Goal: Find specific page/section: Find specific page/section

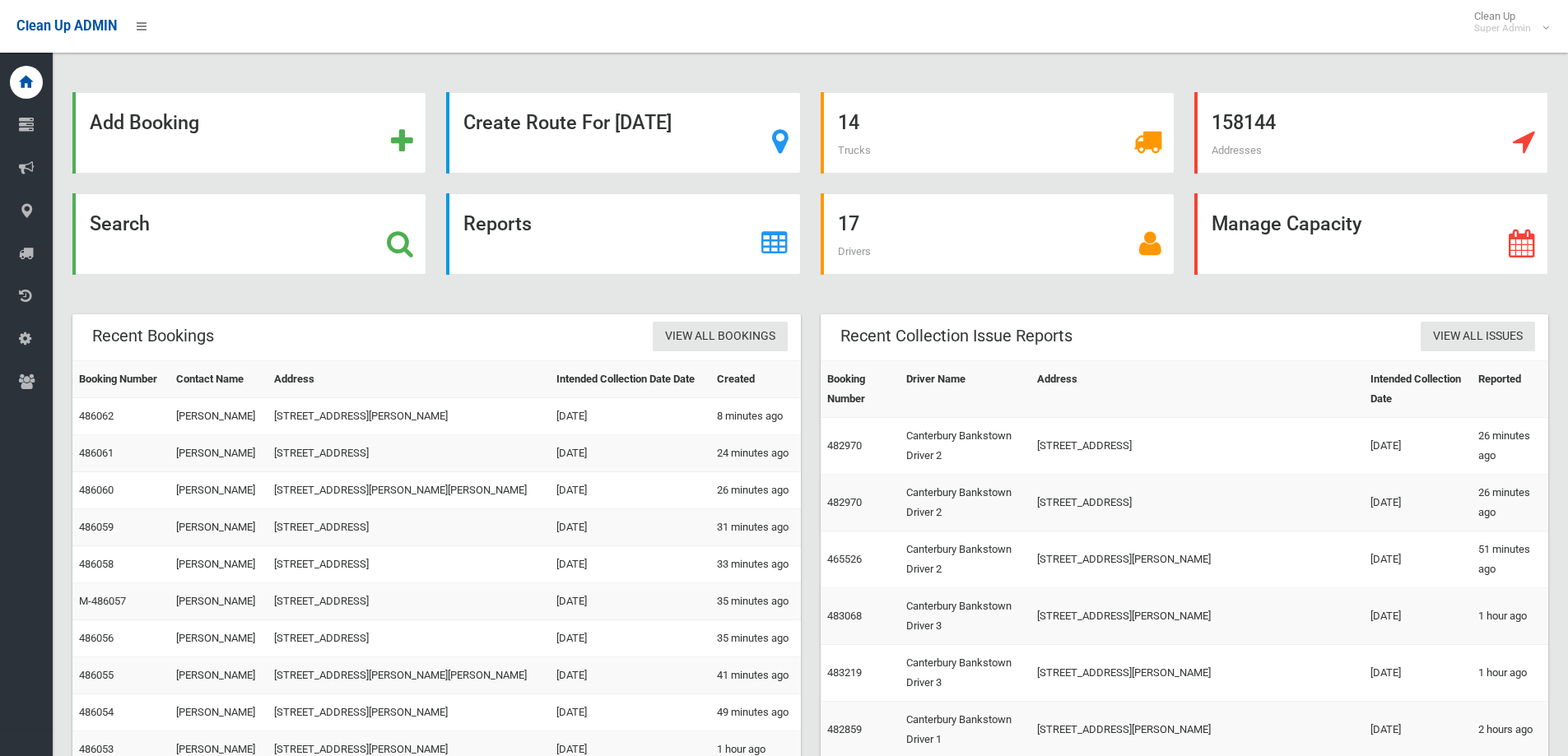
click at [1217, 15] on div "Clean Up ADMIN Clean Up Super Admin Logout" at bounding box center [784, 26] width 1568 height 53
click at [298, 242] on div "Search" at bounding box center [249, 234] width 354 height 81
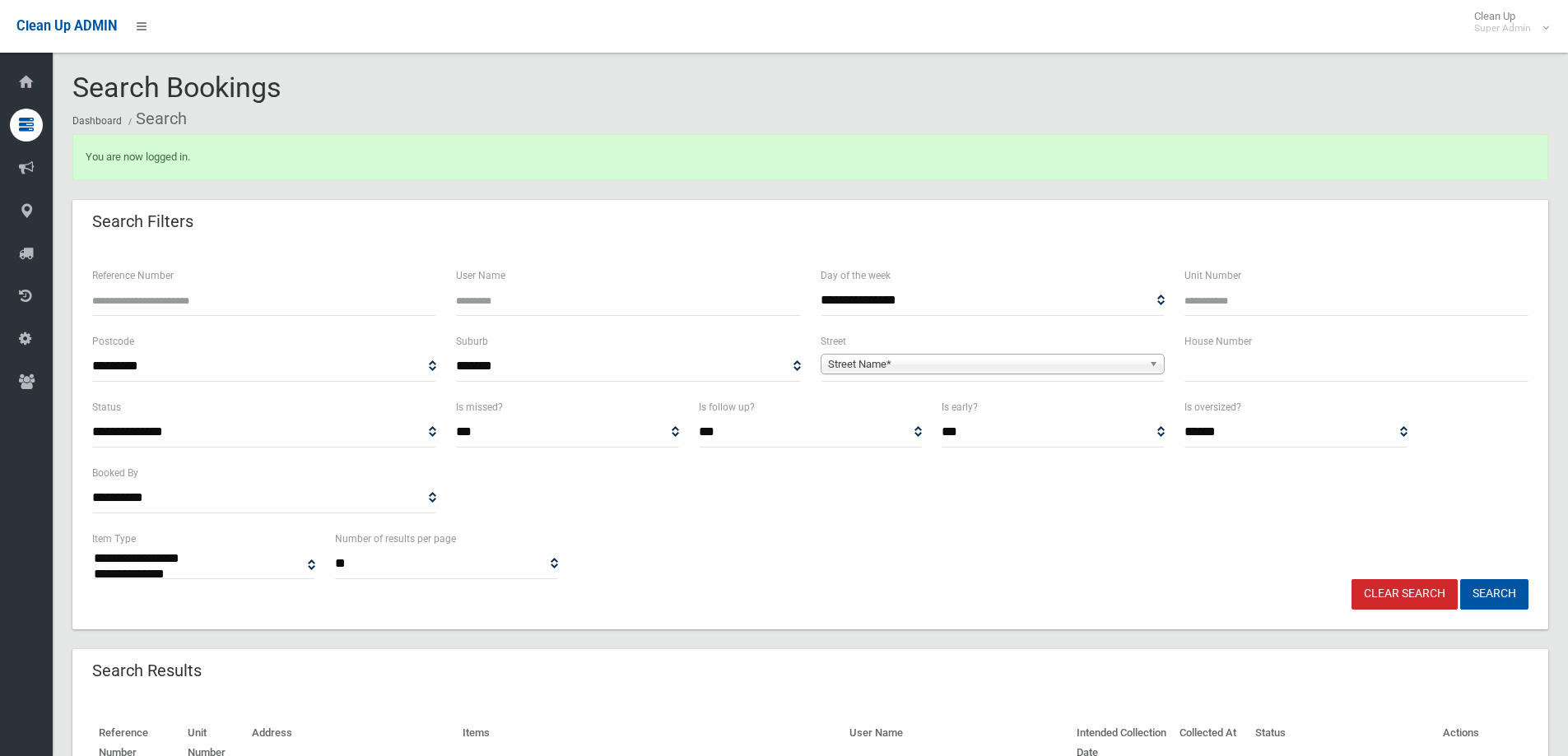
select select
click at [1190, 359] on input "text" at bounding box center [1357, 367] width 344 height 31
type input "***"
click at [1134, 364] on span "Street Name*" at bounding box center [985, 364] width 315 height 19
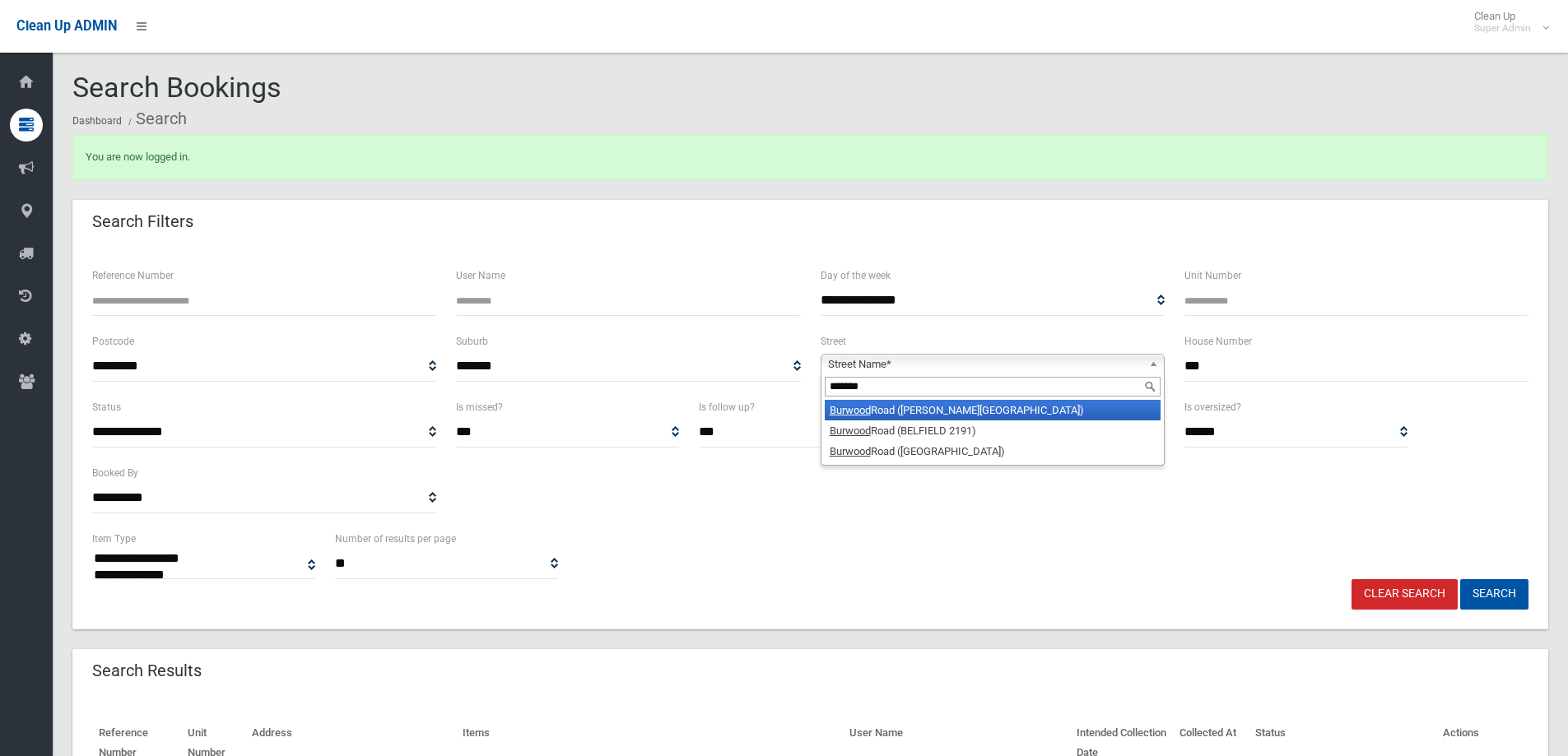
type input "*******"
click at [910, 419] on li "Burwood Road (BELMORE 2192)" at bounding box center [993, 409] width 336 height 20
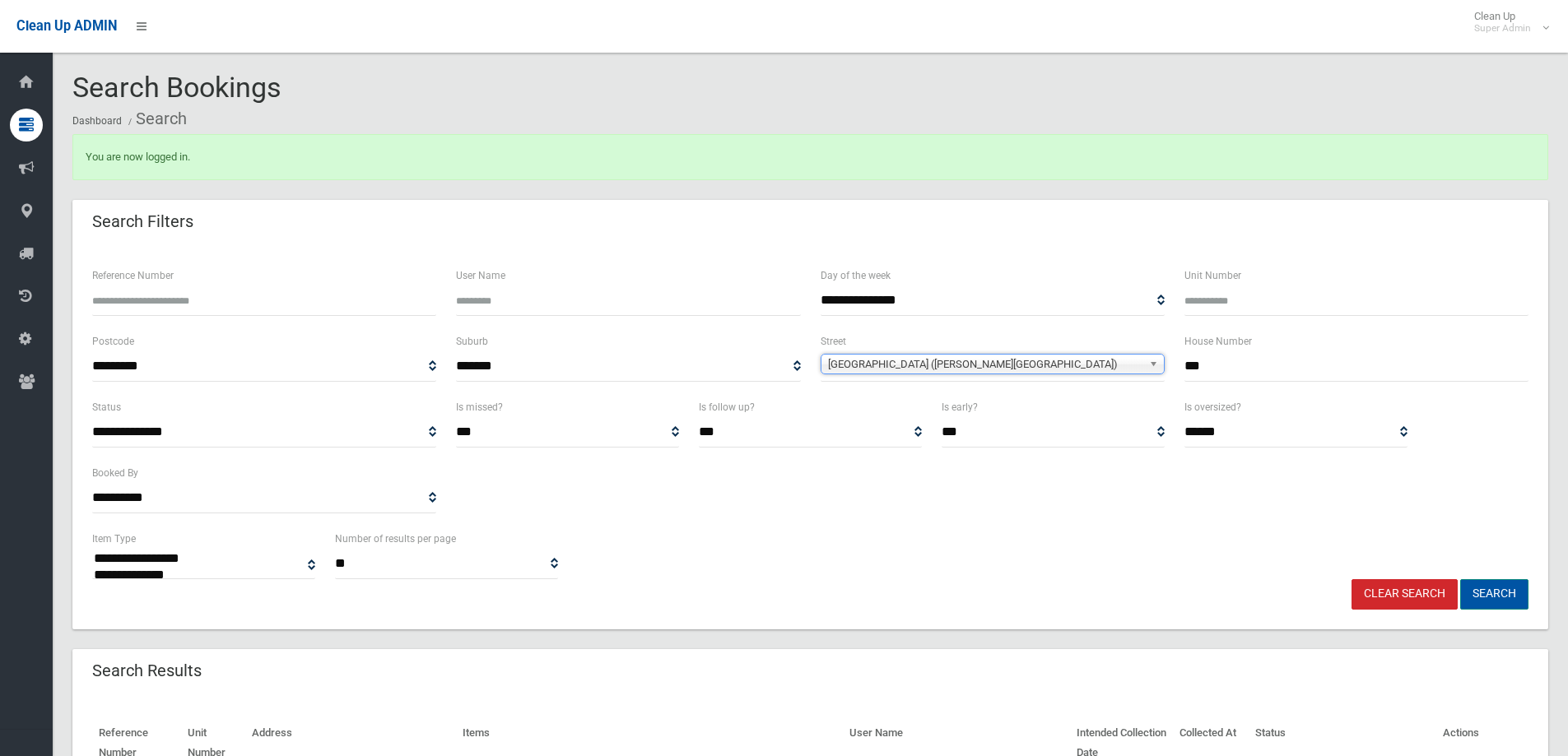
click at [1495, 602] on button "Search" at bounding box center [1494, 595] width 69 height 31
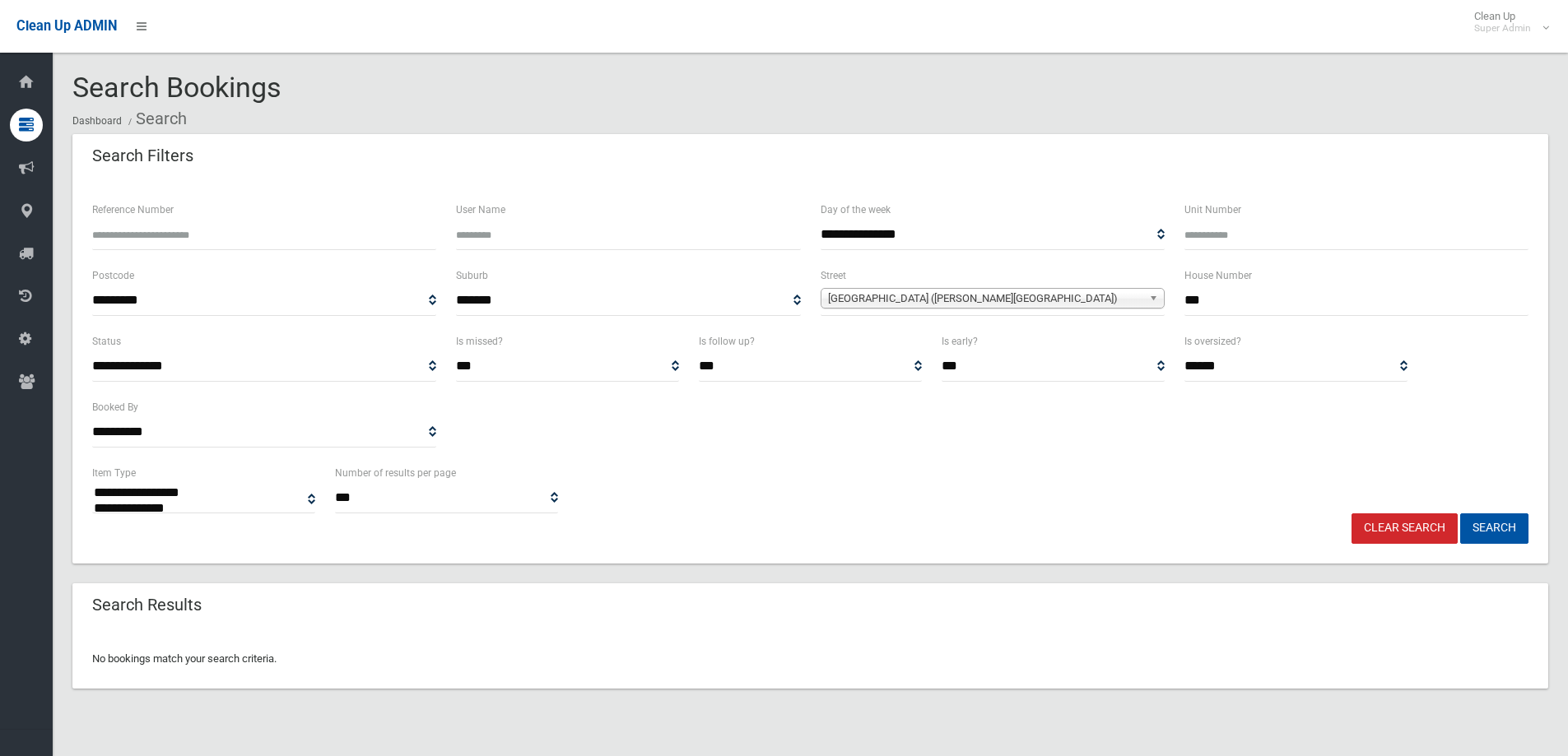
select select
drag, startPoint x: 1217, startPoint y: 295, endPoint x: 1207, endPoint y: 319, distance: 26.0
click at [1157, 298] on div "**********" at bounding box center [810, 298] width 1456 height 66
click at [1504, 520] on button "Search" at bounding box center [1494, 529] width 69 height 31
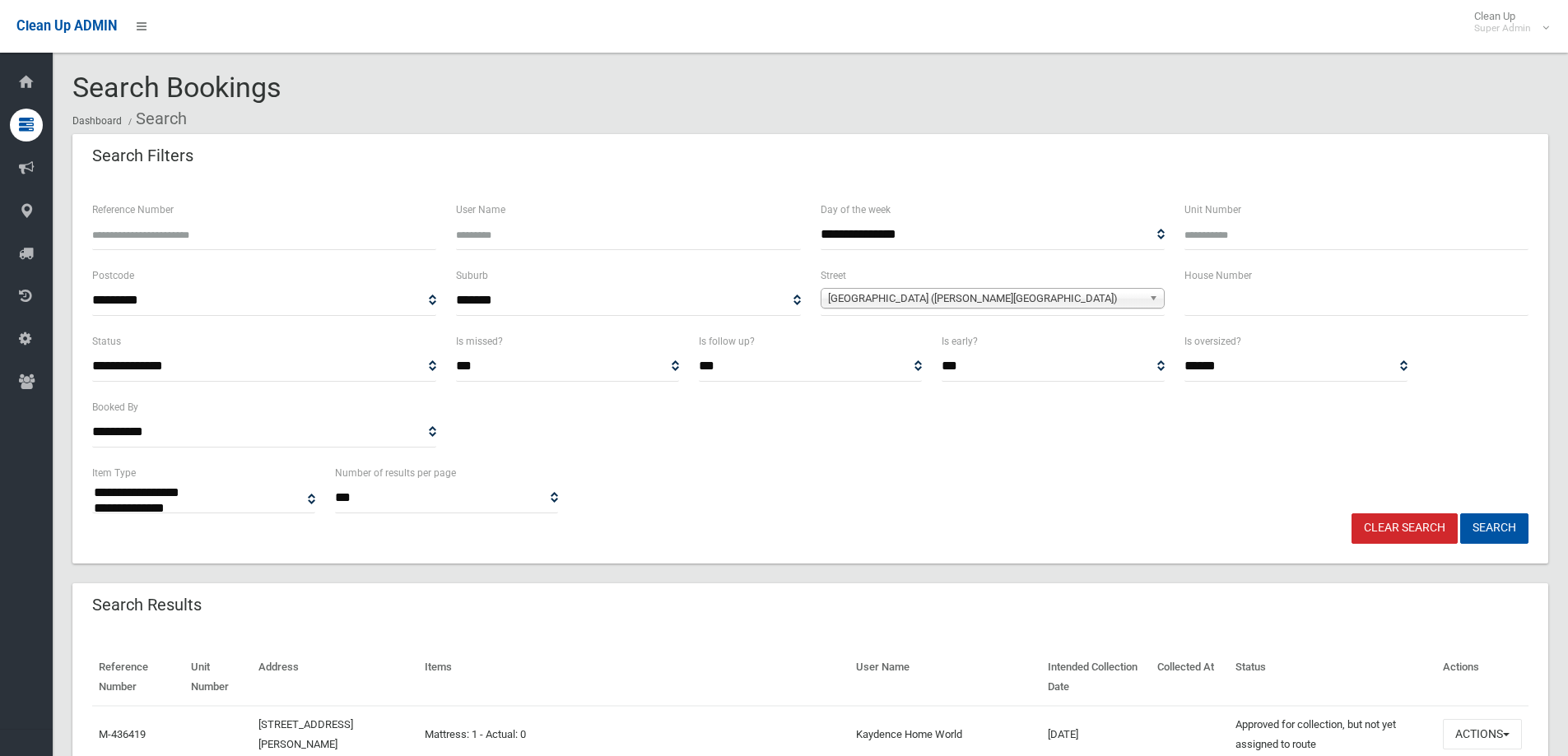
select select
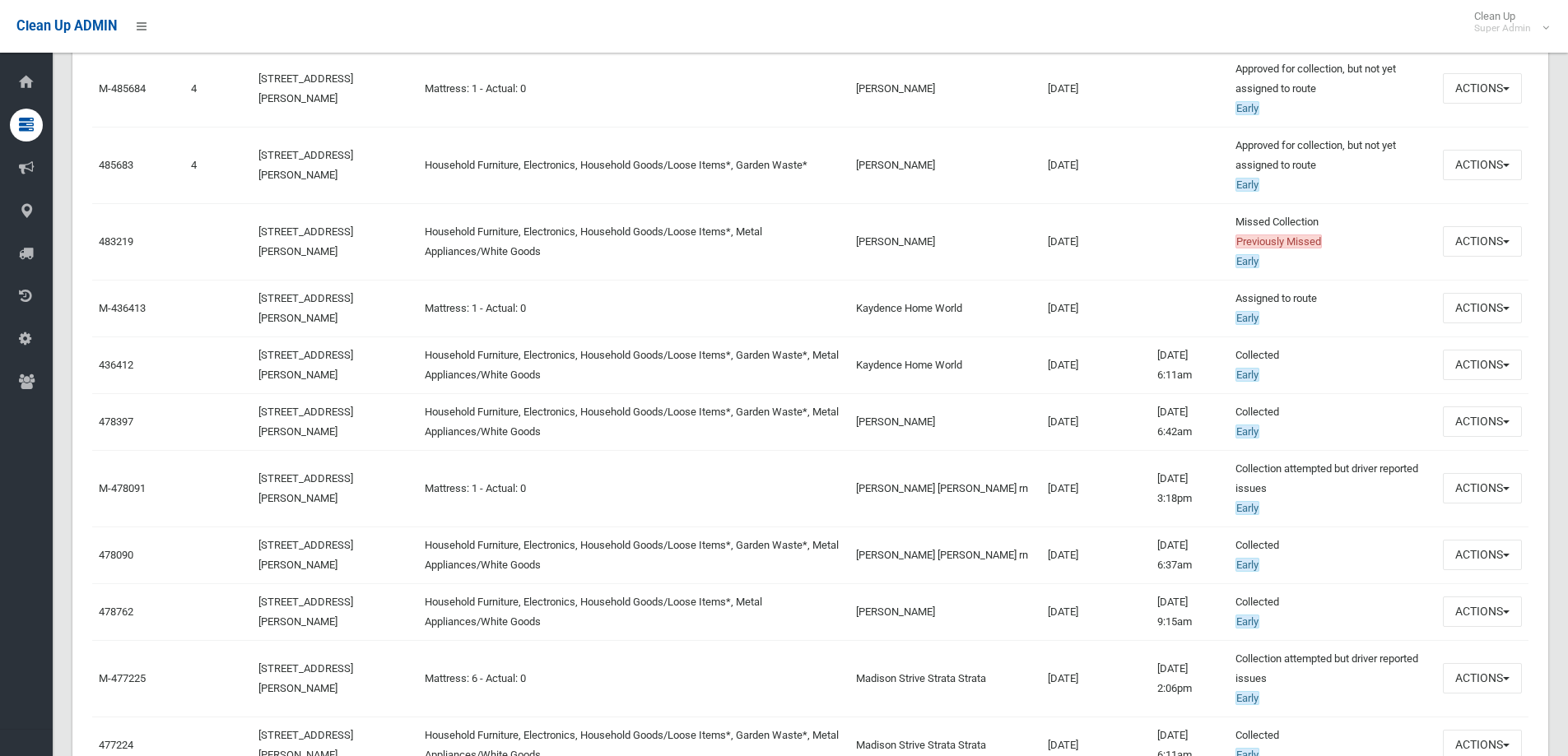
scroll to position [741, 0]
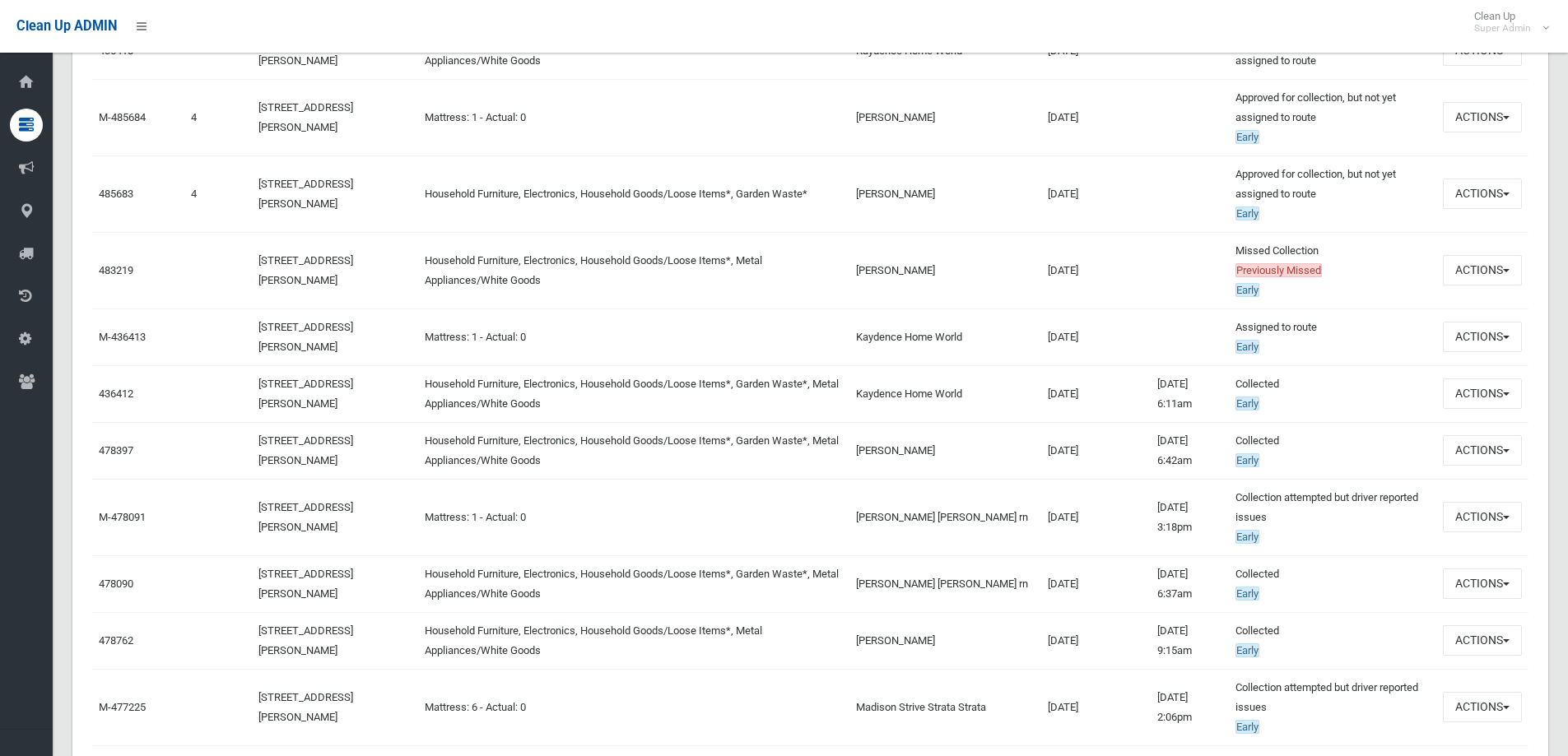
drag, startPoint x: 256, startPoint y: 256, endPoint x: 283, endPoint y: 283, distance: 38.2
click at [283, 283] on td "[STREET_ADDRESS][PERSON_NAME]" at bounding box center [335, 269] width 166 height 76
copy link "[STREET_ADDRESS][PERSON_NAME]"
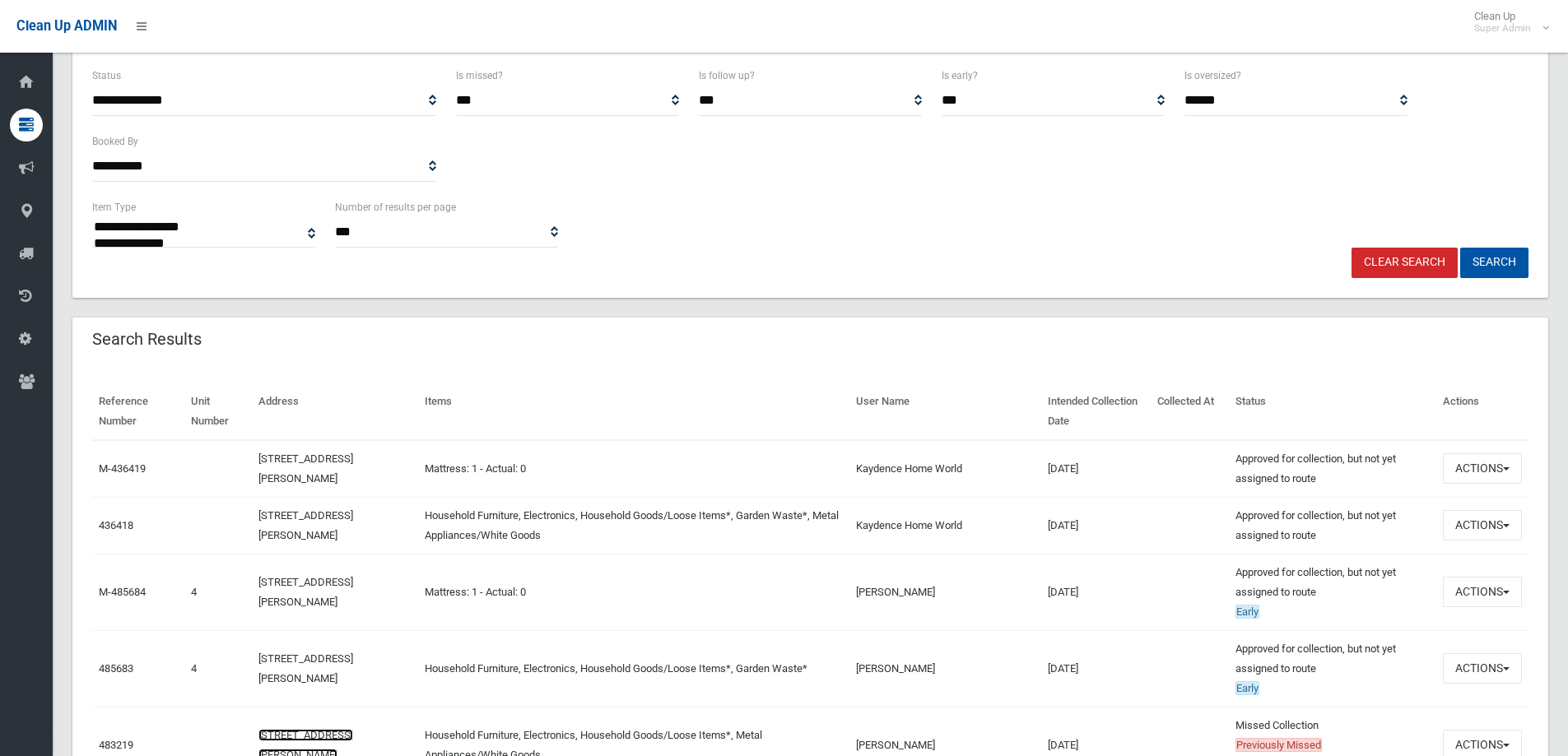
scroll to position [0, 0]
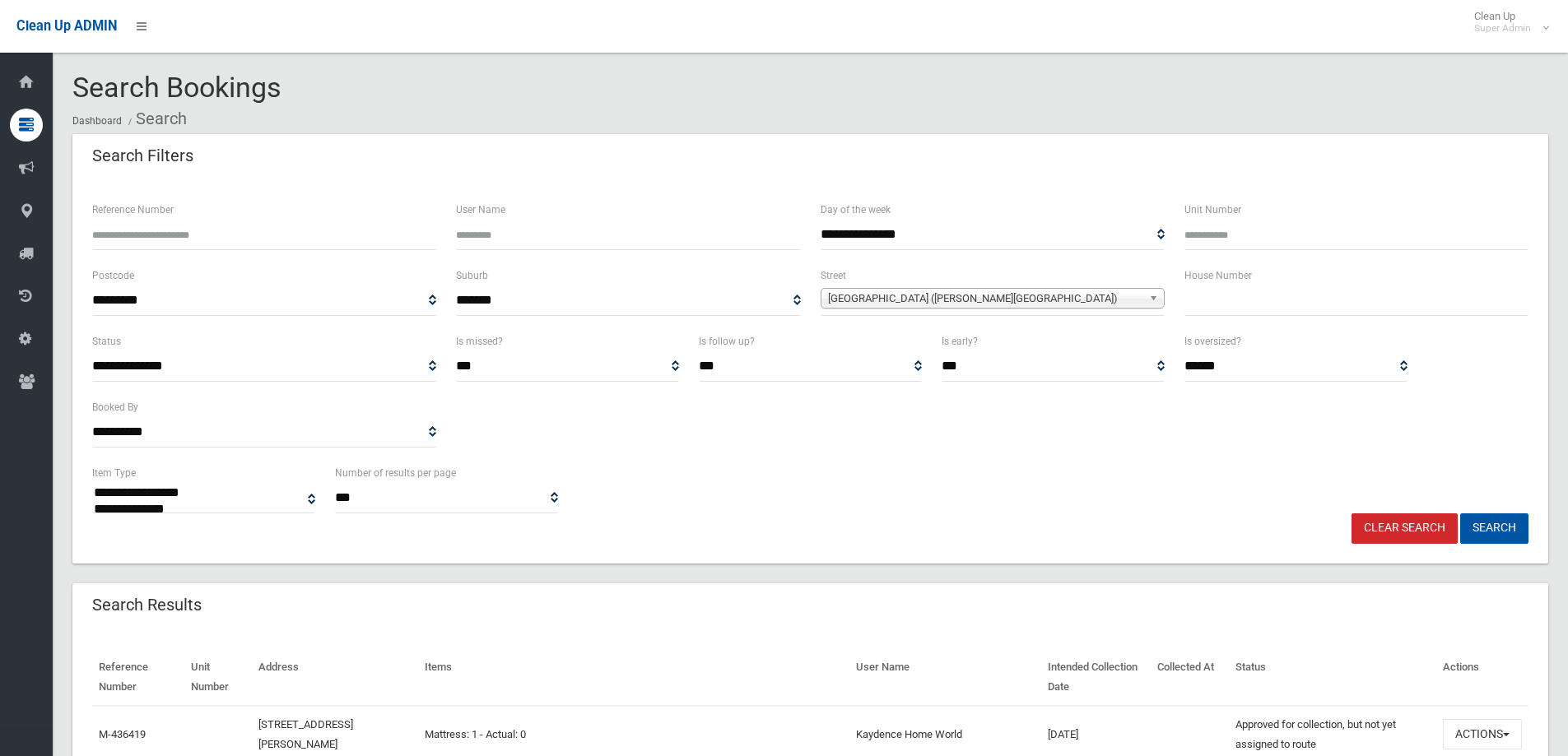
click at [1095, 282] on div "**********" at bounding box center [993, 291] width 344 height 50
click at [1089, 300] on span "[GEOGRAPHIC_DATA] ([PERSON_NAME][GEOGRAPHIC_DATA])" at bounding box center [985, 298] width 315 height 19
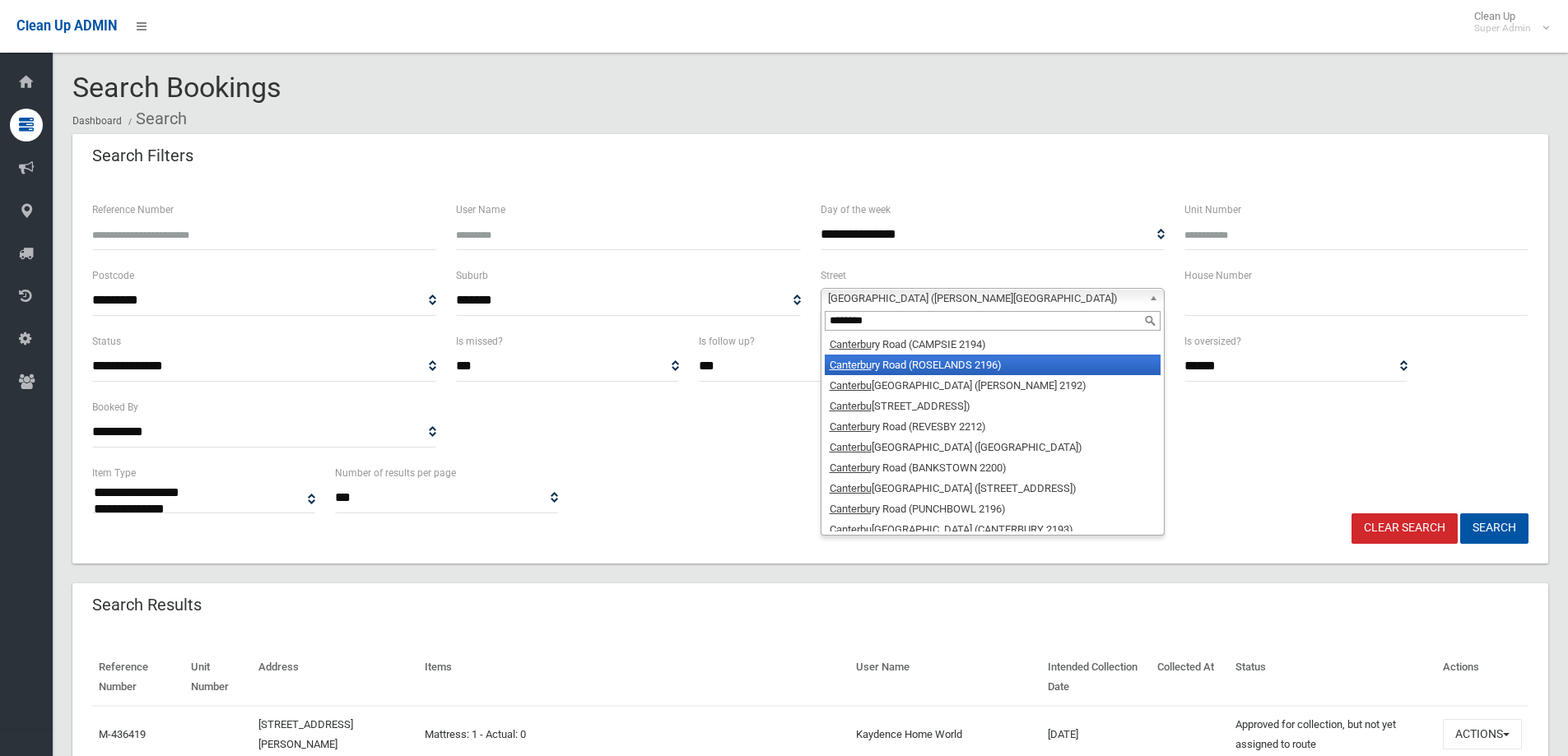
type input "********"
click at [986, 380] on li "[GEOGRAPHIC_DATA] ([PERSON_NAME][GEOGRAPHIC_DATA])" at bounding box center [993, 385] width 336 height 20
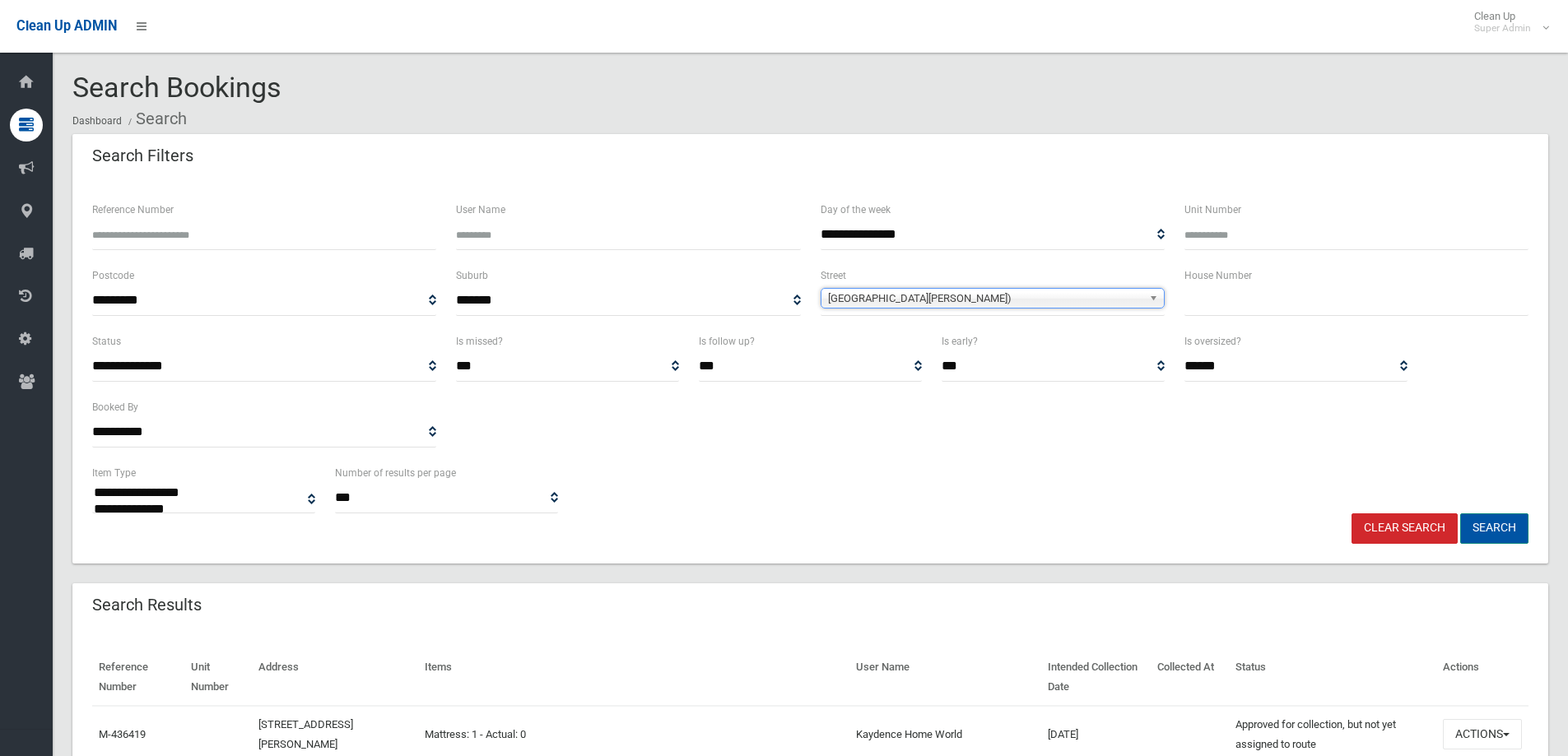
click at [1464, 523] on button "Search" at bounding box center [1494, 529] width 69 height 31
select select
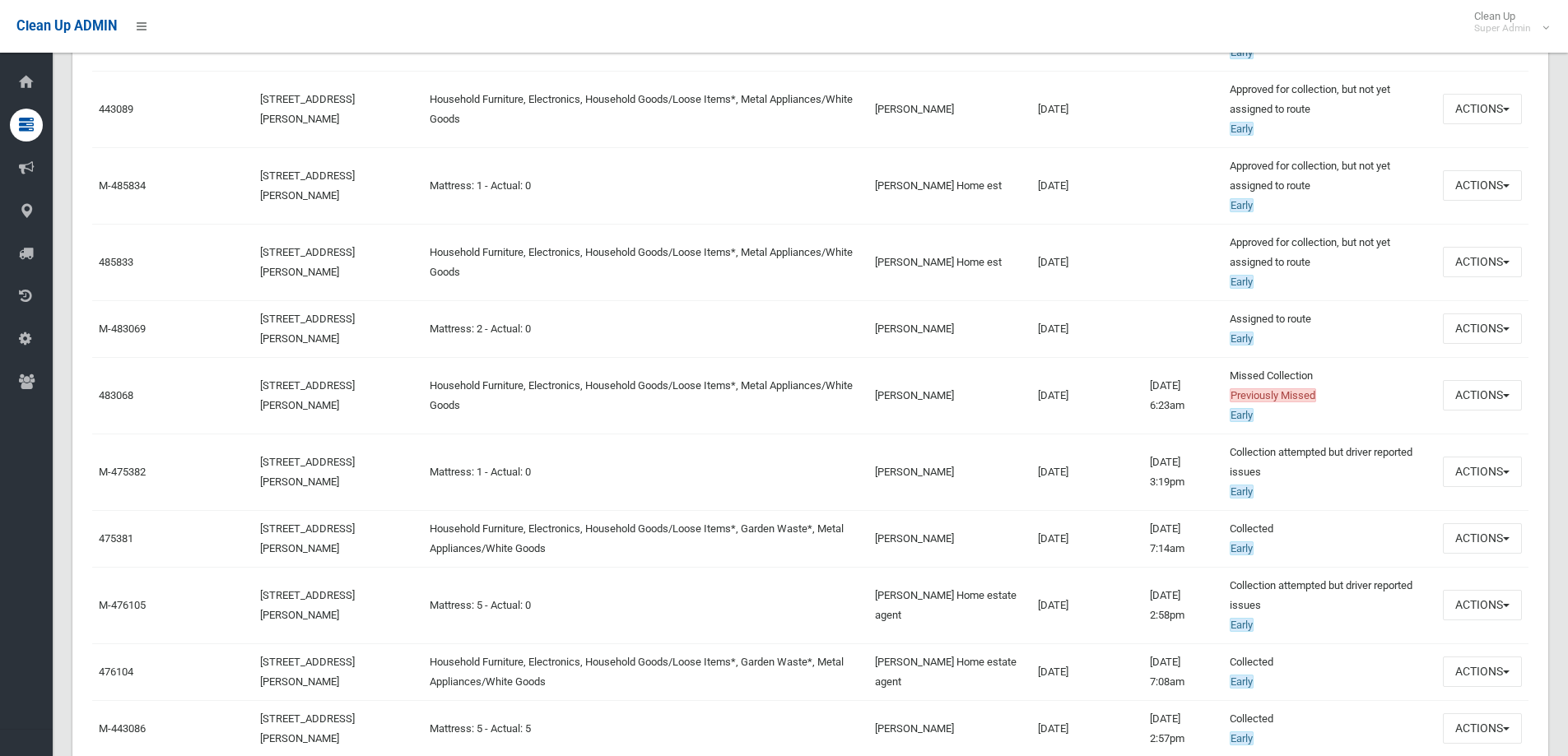
scroll to position [906, 0]
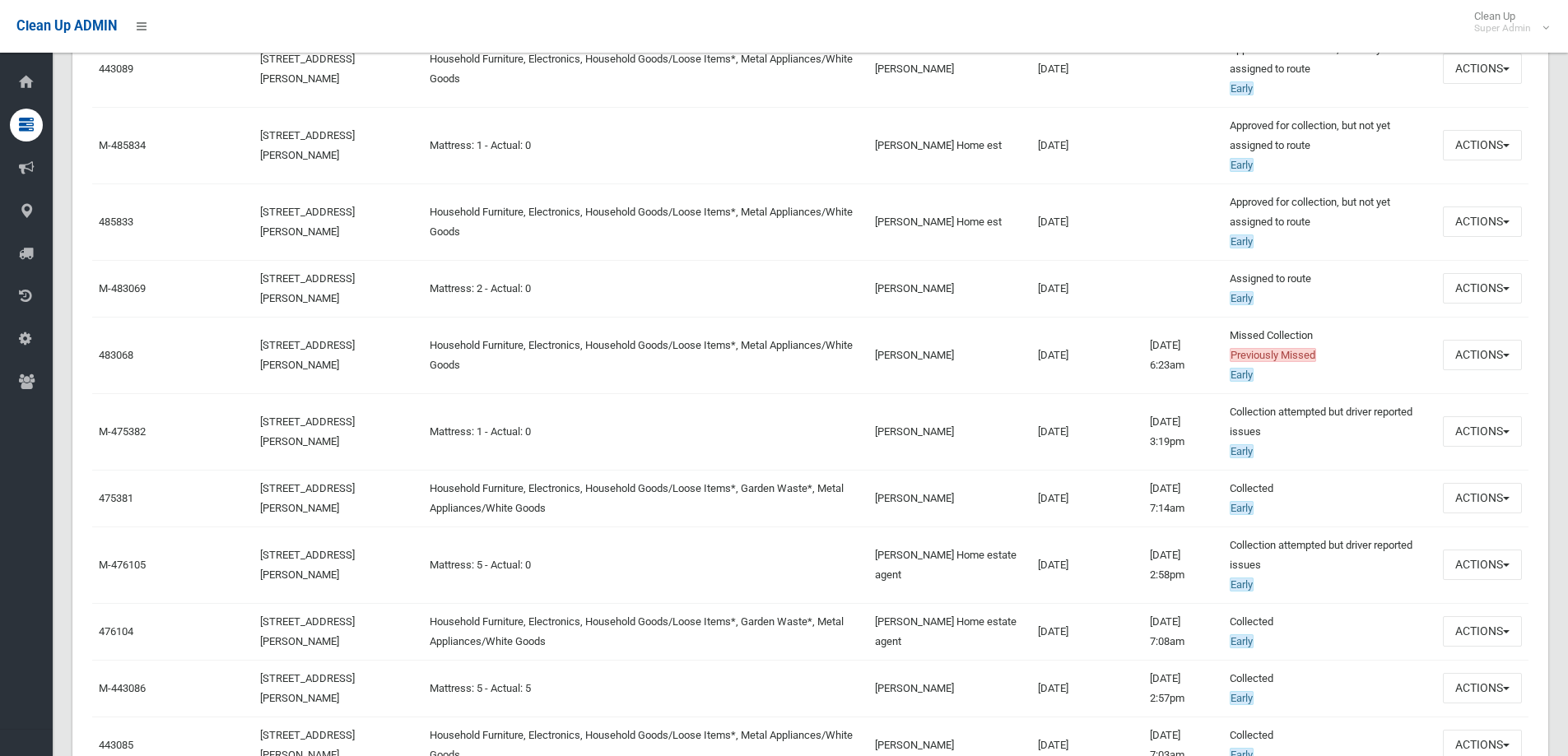
drag, startPoint x: 296, startPoint y: 357, endPoint x: 248, endPoint y: 343, distance: 50.0
click at [254, 343] on td "721 Canterbury Road, BELMORE NSW 2192" at bounding box center [339, 354] width 170 height 76
copy link "721 Canterbury Road, BELMORE NSW 2192"
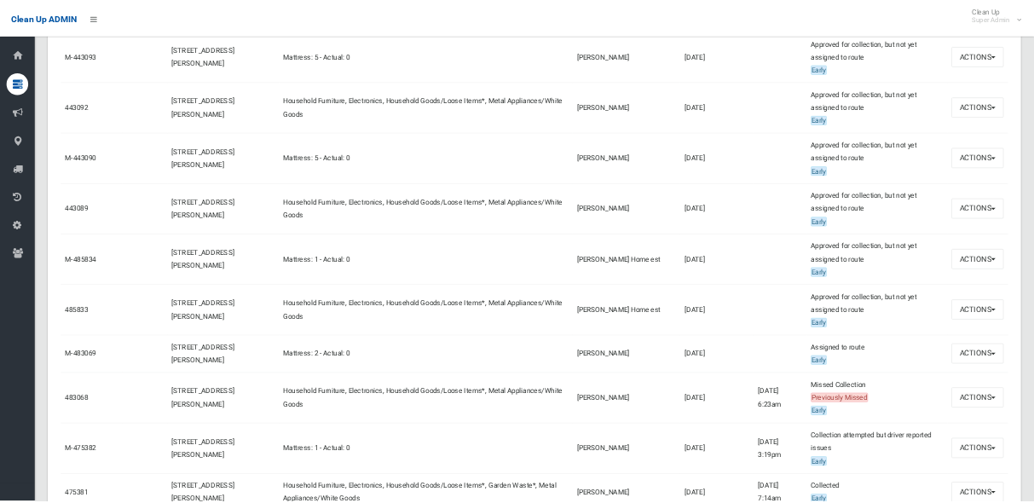
scroll to position [682, 0]
